Goal: Information Seeking & Learning: Learn about a topic

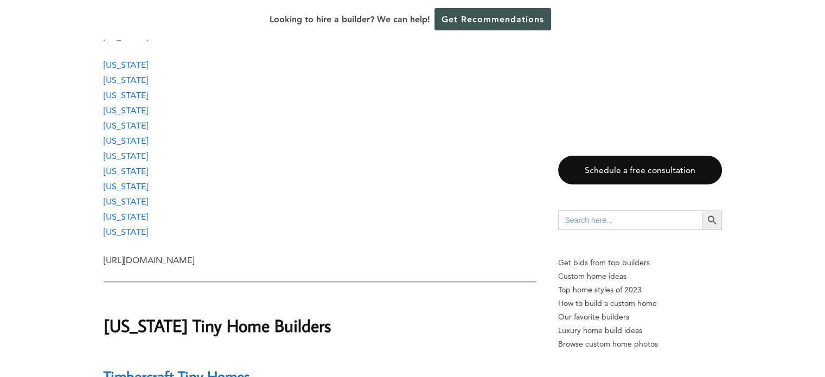
scroll to position [1573, 0]
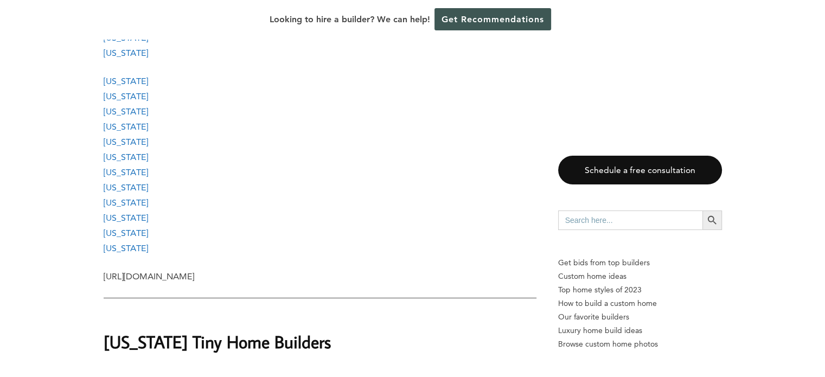
click at [113, 169] on link "[US_STATE]" at bounding box center [126, 172] width 44 height 10
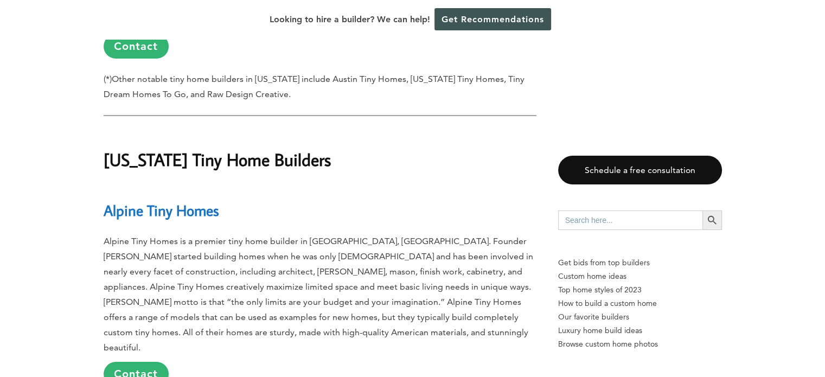
scroll to position [24944, 0]
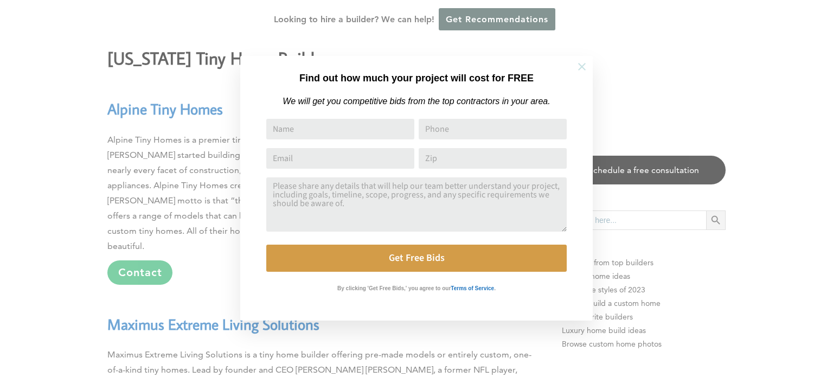
click at [584, 66] on icon at bounding box center [582, 67] width 12 height 12
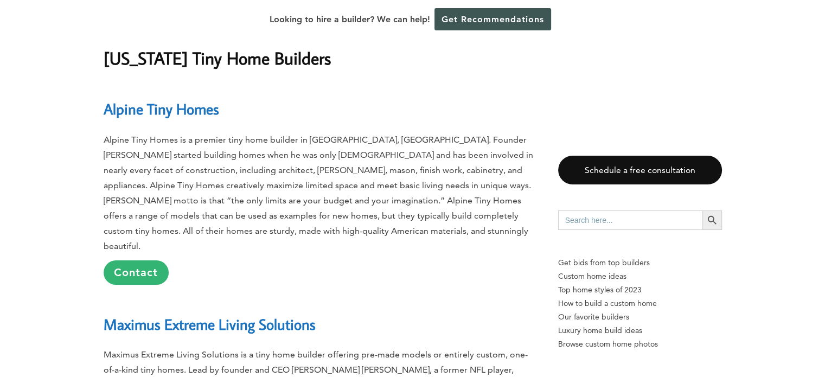
drag, startPoint x: 316, startPoint y: 1, endPoint x: 367, endPoint y: 174, distance: 180.8
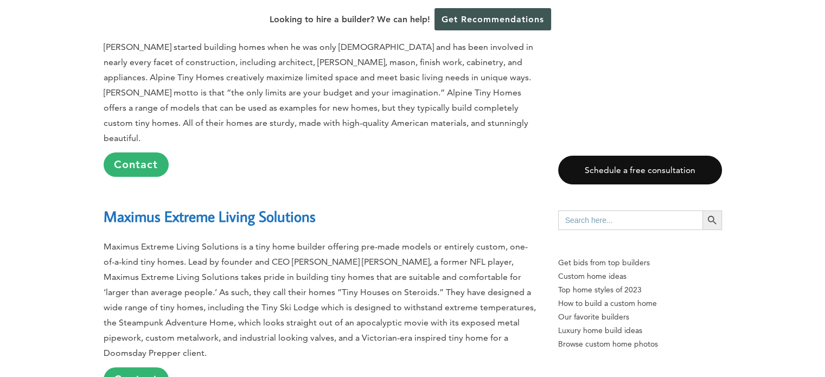
scroll to position [25052, 0]
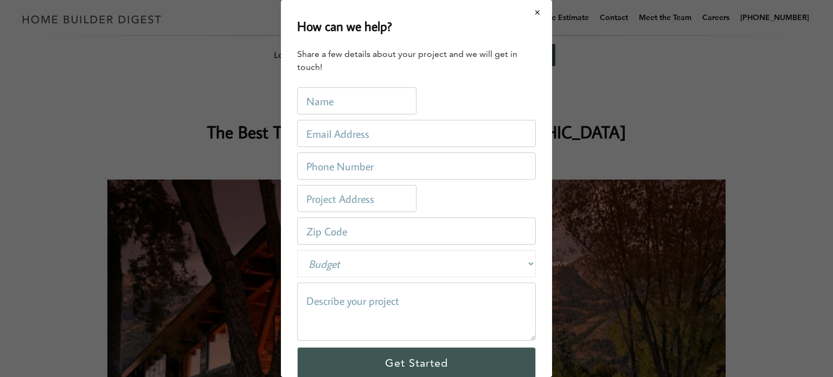
click at [529, 10] on button "Close modal" at bounding box center [537, 12] width 29 height 23
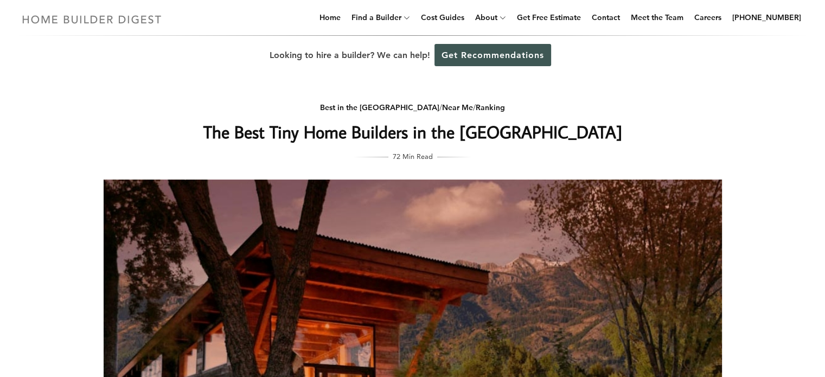
click at [98, 20] on img at bounding box center [91, 19] width 149 height 21
